Goal: Navigation & Orientation: Understand site structure

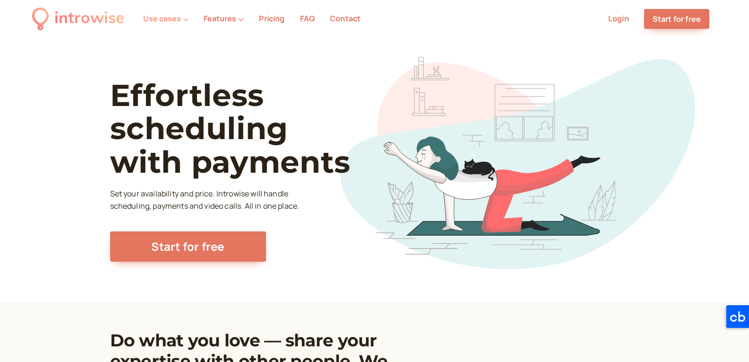
click at [187, 20] on icon at bounding box center [186, 20] width 6 height 6
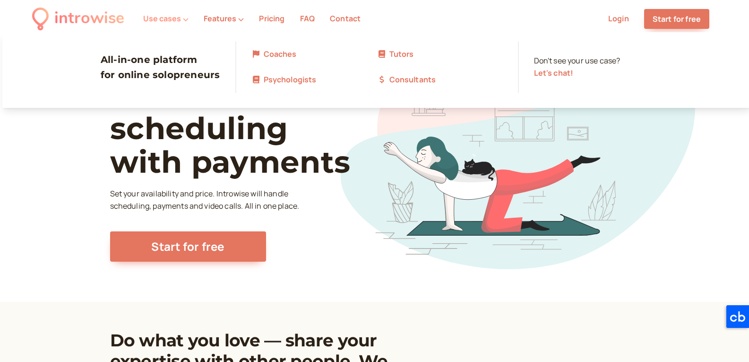
click at [187, 20] on icon at bounding box center [186, 20] width 6 height 6
